Goal: Information Seeking & Learning: Learn about a topic

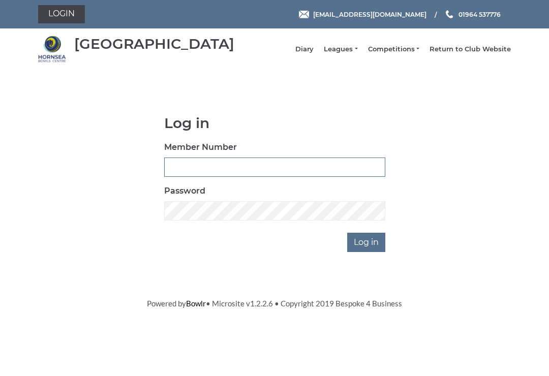
type input "0530"
click at [367, 250] on input "Log in" at bounding box center [366, 242] width 38 height 19
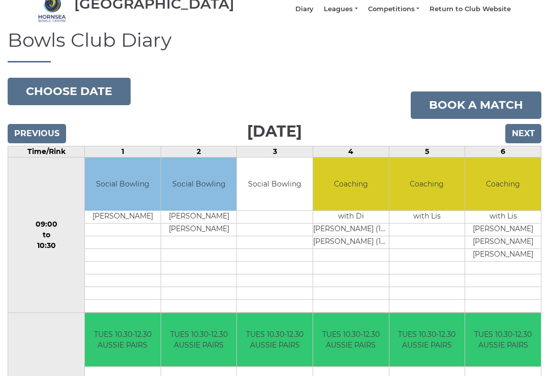
scroll to position [46, 0]
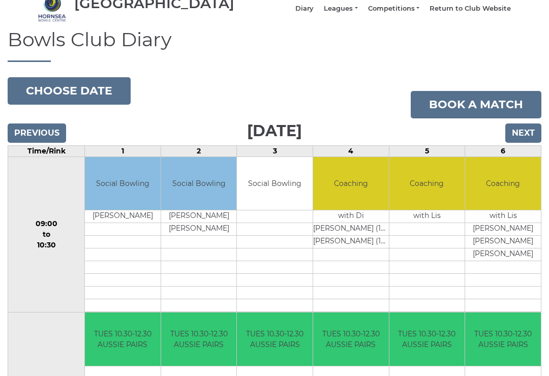
click at [42, 135] on input "Previous" at bounding box center [37, 133] width 58 height 19
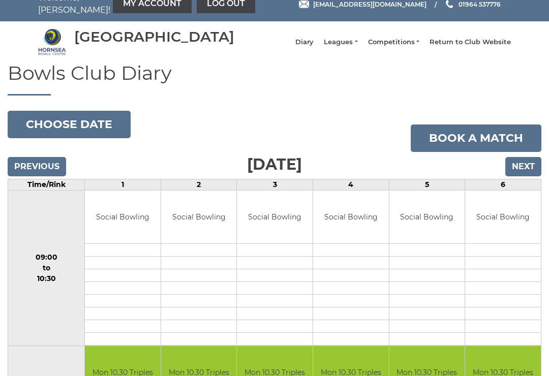
scroll to position [13, 0]
click at [352, 41] on li "Leagues Club leagues - Winter 2025-6 Club leagues - Summer 2025 Club leagues - …" at bounding box center [336, 42] width 44 height 19
click at [348, 45] on link "Leagues" at bounding box center [341, 42] width 34 height 9
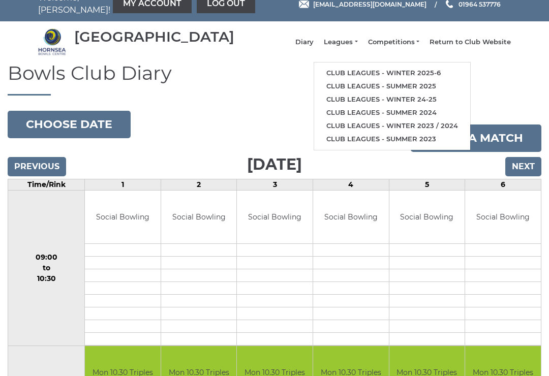
click at [419, 77] on link "Club leagues - Winter 2025-6" at bounding box center [392, 73] width 156 height 13
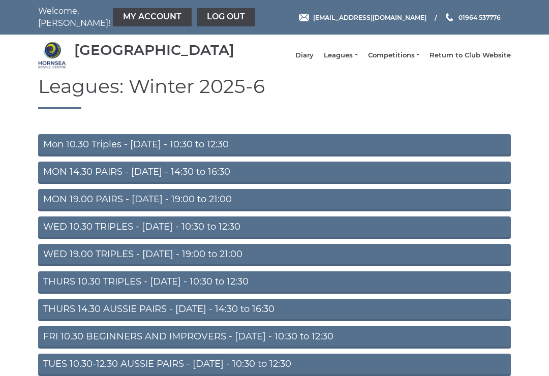
click at [210, 177] on link "MON 14.30 PAIRS - Monday - 14:30 to 16:30" at bounding box center [274, 173] width 473 height 22
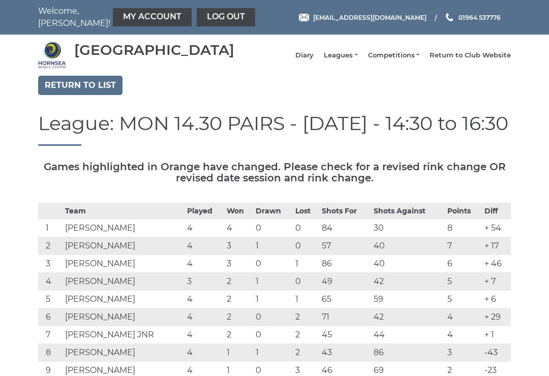
click at [102, 175] on h5 "Games highlighted in Orange have changed. Please check for a revised rink chang…" at bounding box center [274, 172] width 473 height 22
click at [409, 56] on link "Competitions" at bounding box center [393, 55] width 51 height 9
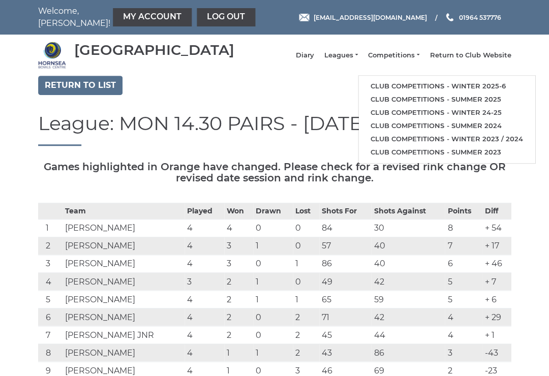
click at [442, 89] on link "Club competitions - Winter 2025-6" at bounding box center [446, 86] width 176 height 13
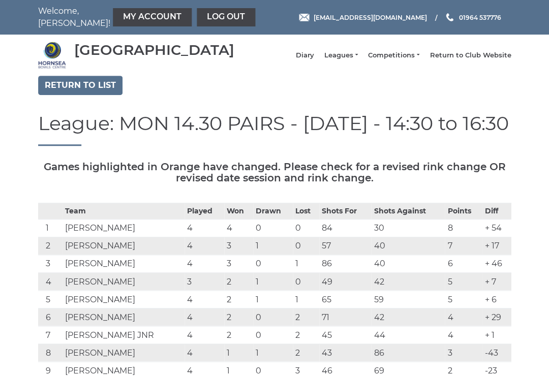
click at [348, 56] on link "Leagues" at bounding box center [341, 55] width 34 height 9
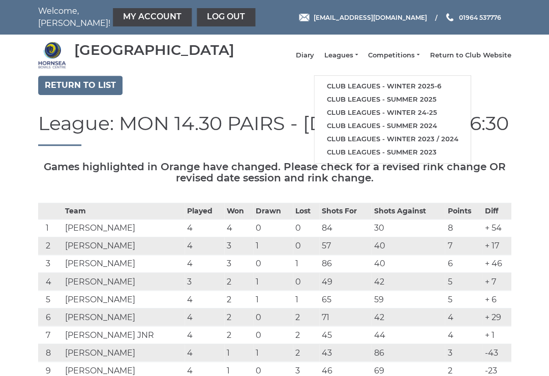
click at [389, 87] on link "Club leagues - Winter 2025-6" at bounding box center [392, 86] width 156 height 13
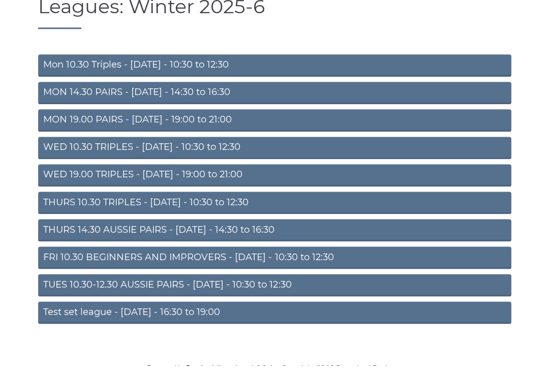
scroll to position [69, 0]
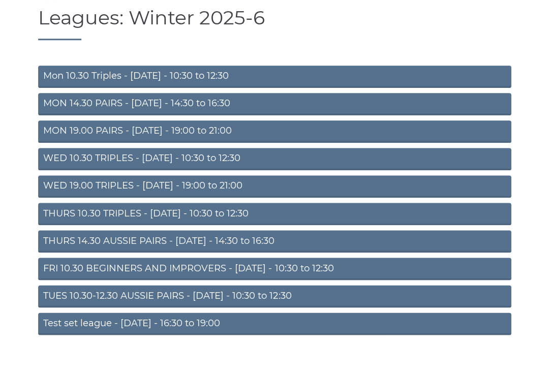
click at [191, 134] on link "MON 19.00 PAIRS - [DATE] - 19:00 to 21:00" at bounding box center [274, 131] width 473 height 22
